Goal: Consume media (video, audio): Consume media (video, audio)

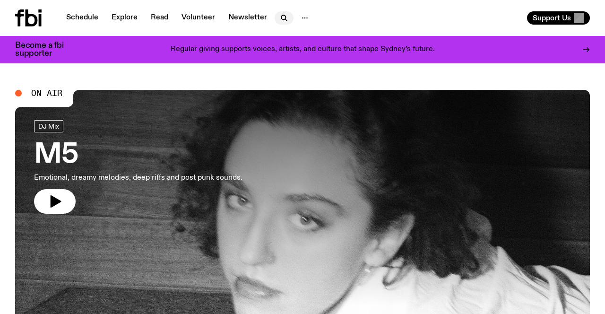
click at [281, 16] on icon "button" at bounding box center [283, 17] width 4 height 4
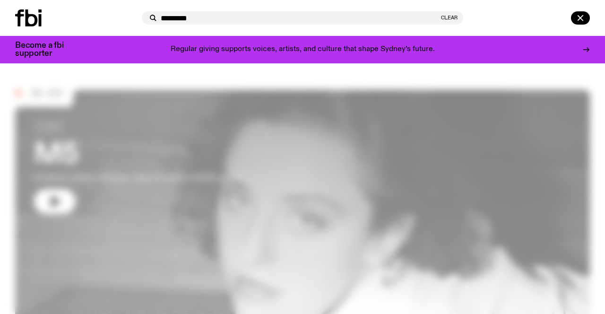
type input "**********"
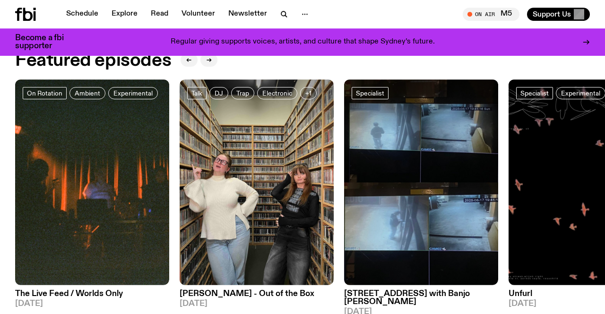
scroll to position [407, 0]
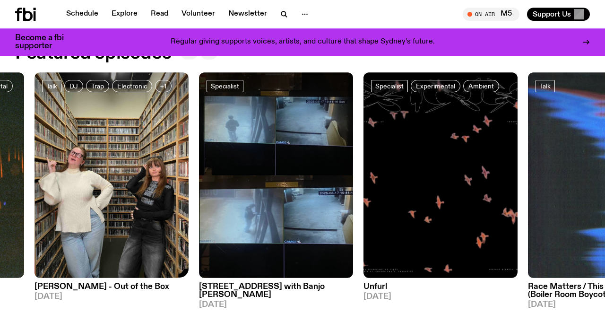
drag, startPoint x: 348, startPoint y: 183, endPoint x: 169, endPoint y: 186, distance: 178.3
click at [199, 186] on img at bounding box center [276, 175] width 154 height 206
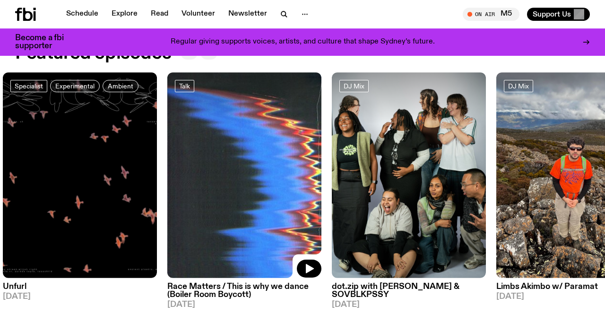
drag, startPoint x: 426, startPoint y: 180, endPoint x: 192, endPoint y: 162, distance: 233.9
click at [193, 162] on img at bounding box center [244, 175] width 154 height 206
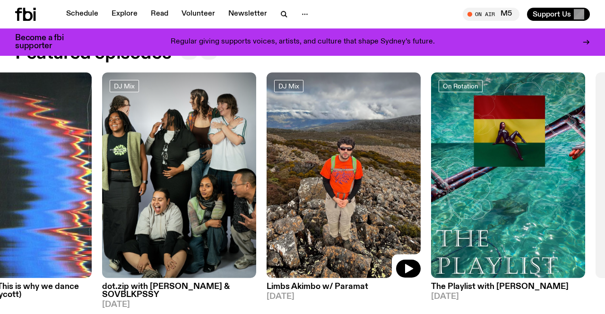
drag, startPoint x: 386, startPoint y: 172, endPoint x: 222, endPoint y: 174, distance: 163.6
click at [267, 174] on img at bounding box center [344, 175] width 154 height 206
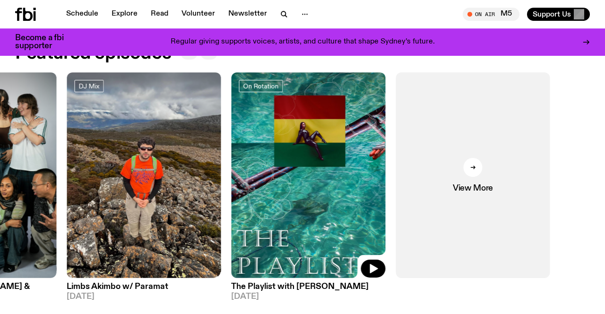
drag, startPoint x: 442, startPoint y: 179, endPoint x: 267, endPoint y: 175, distance: 175.0
click at [268, 175] on img at bounding box center [308, 175] width 154 height 206
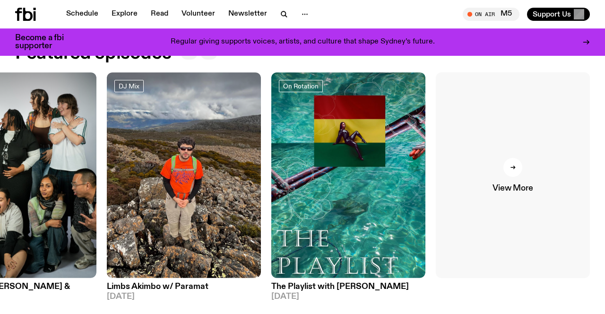
click at [511, 167] on icon at bounding box center [513, 168] width 6 height 6
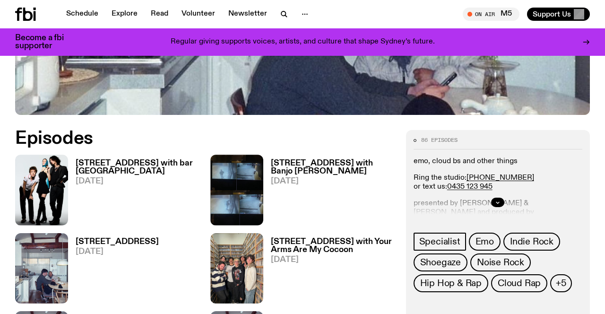
scroll to position [345, 0]
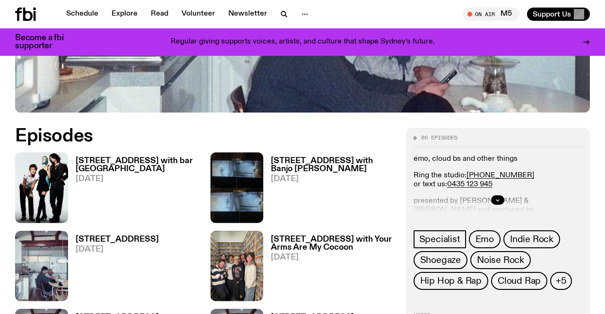
click at [172, 160] on h3 "704 W HIGH ST with bar italia" at bounding box center [137, 165] width 123 height 16
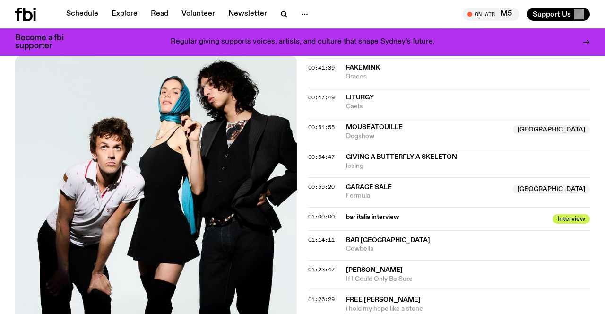
scroll to position [756, 0]
click at [223, 240] on img at bounding box center [156, 244] width 282 height 376
